Goal: Check status: Check status

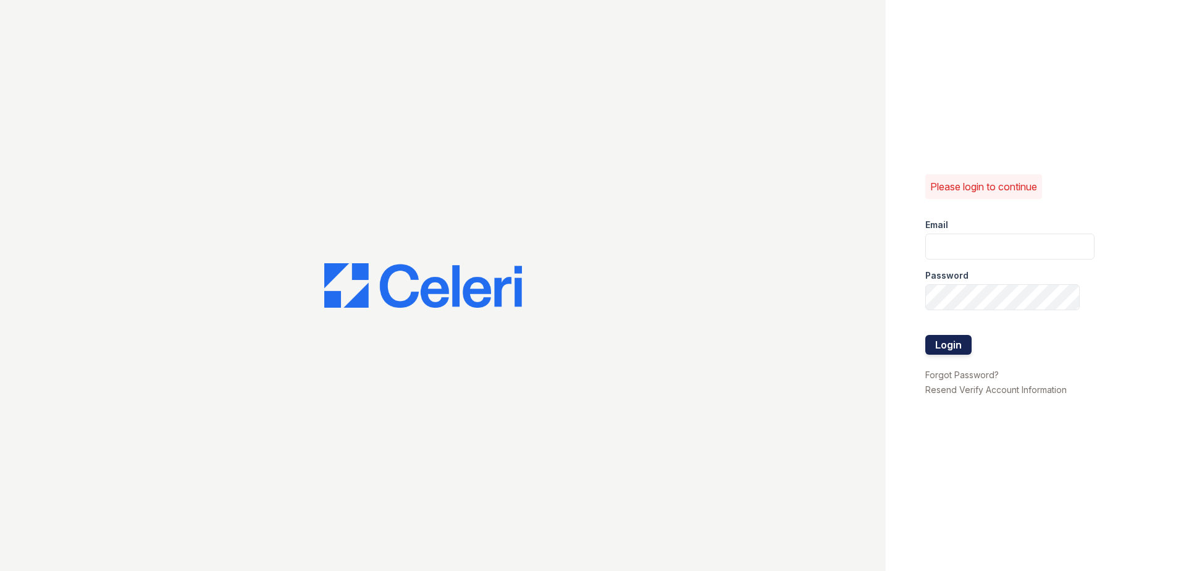
type input "arrivewestend@trinity-pm.com"
click at [946, 345] on button "Login" at bounding box center [948, 345] width 46 height 20
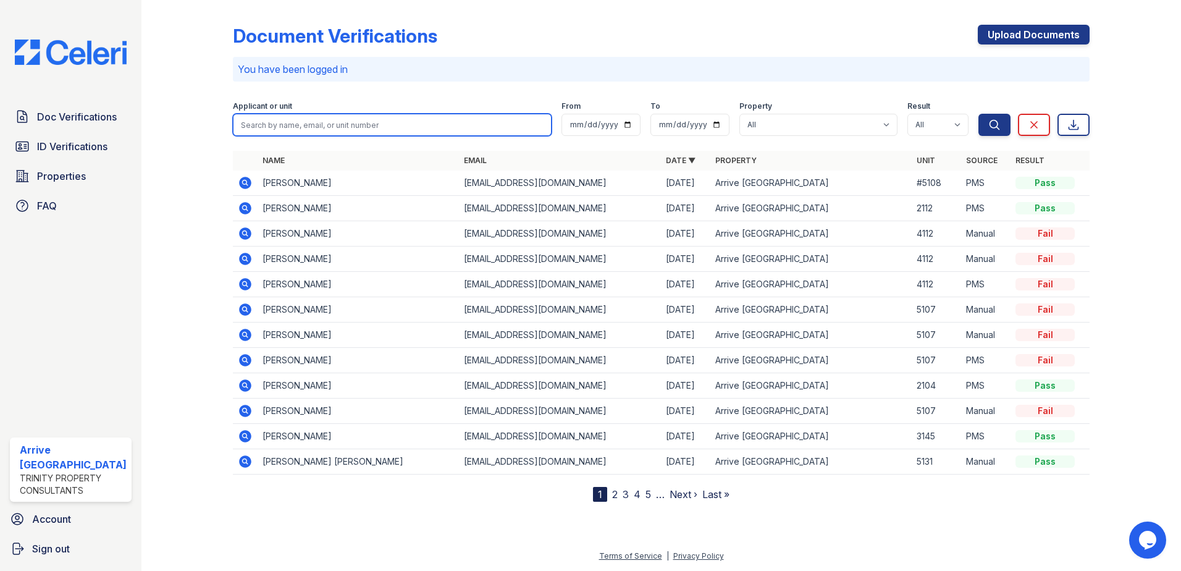
click at [409, 127] on input "search" at bounding box center [392, 125] width 319 height 22
type input "martin"
click at [978, 114] on button "Search" at bounding box center [994, 125] width 32 height 22
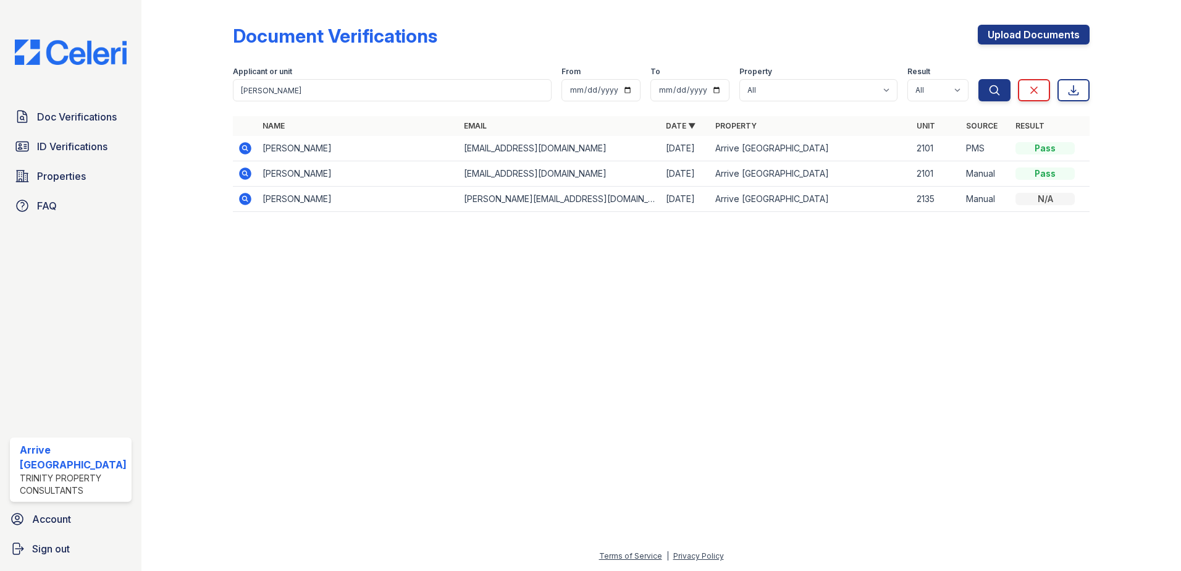
click at [243, 196] on icon at bounding box center [245, 198] width 15 height 15
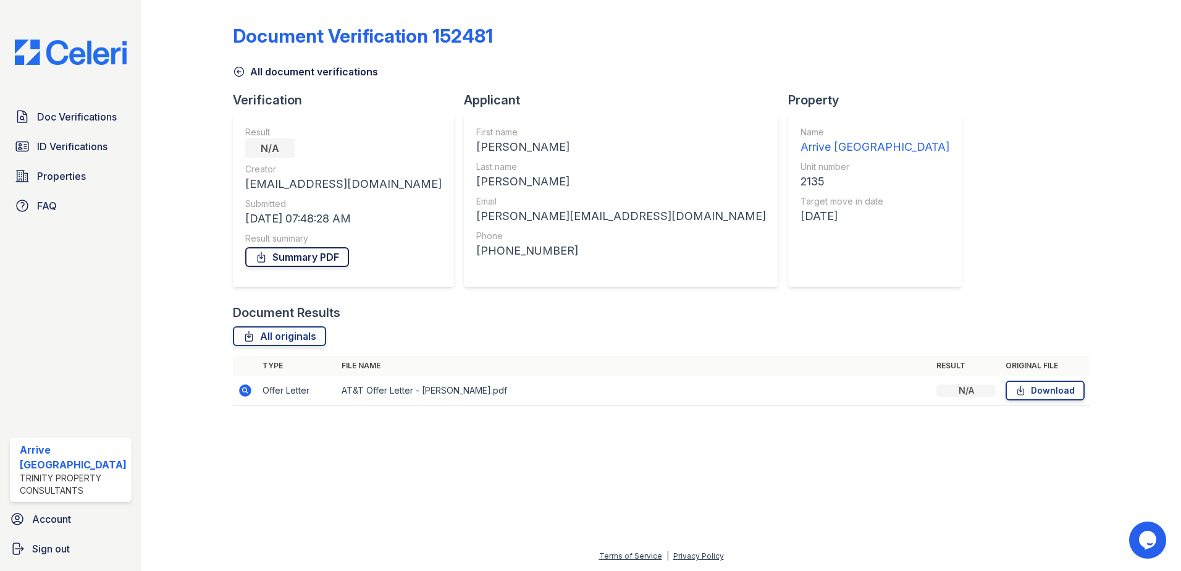
click at [320, 260] on link "Summary PDF" at bounding box center [297, 257] width 104 height 20
click at [84, 149] on span "ID Verifications" at bounding box center [72, 146] width 70 height 15
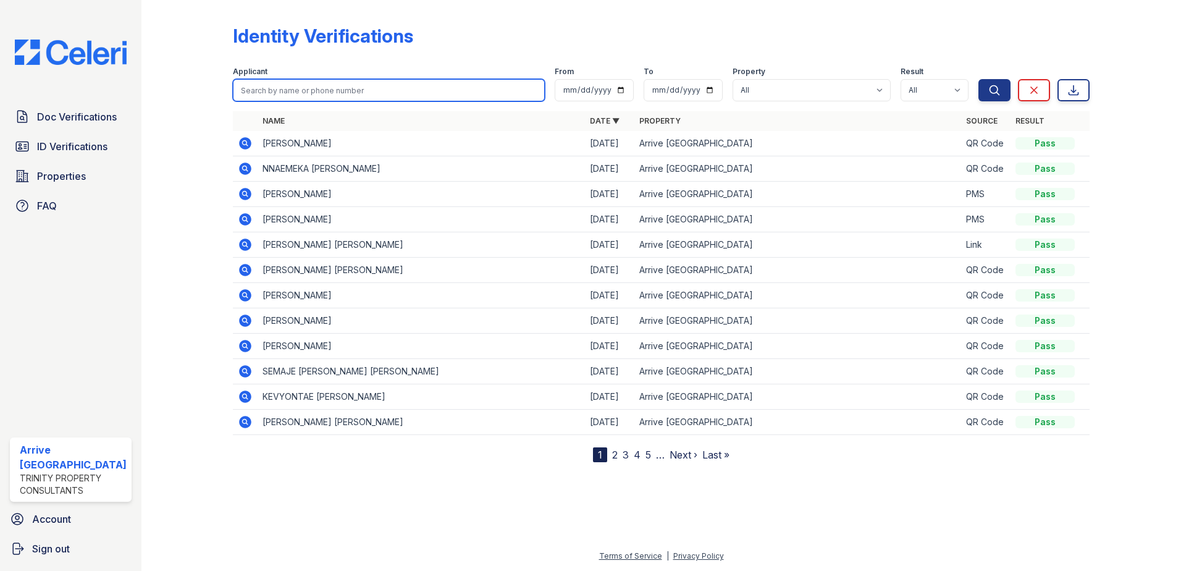
click at [388, 90] on input "search" at bounding box center [389, 90] width 312 height 22
type input "[PERSON_NAME]"
click at [978, 79] on button "Search" at bounding box center [994, 90] width 32 height 22
